Goal: Information Seeking & Learning: Learn about a topic

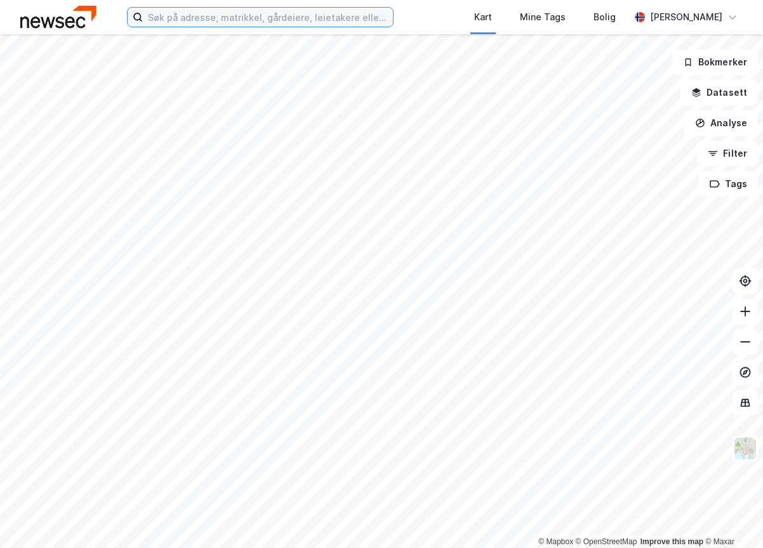
click at [204, 16] on input at bounding box center [268, 17] width 250 height 19
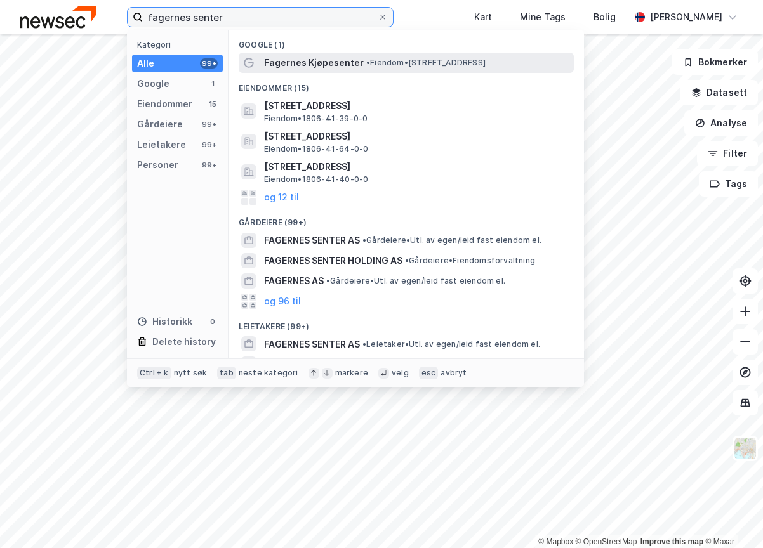
type input "fagernes senter"
click at [291, 62] on span "Fagernes Kjøpesenter" at bounding box center [314, 62] width 100 height 15
